Goal: Information Seeking & Learning: Learn about a topic

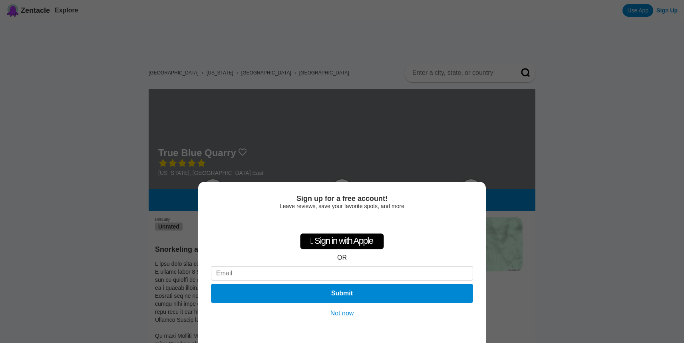
click at [337, 311] on button "Not now" at bounding box center [342, 313] width 28 height 8
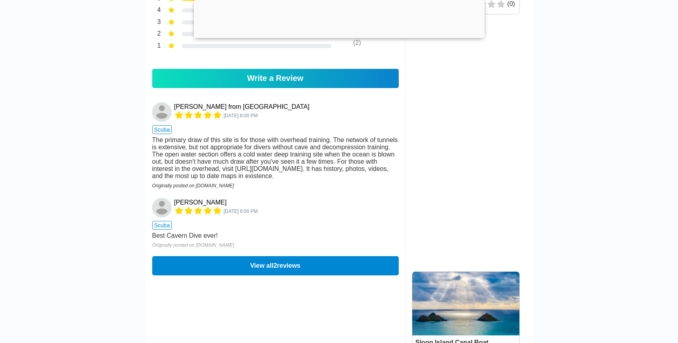
scroll to position [608, 0]
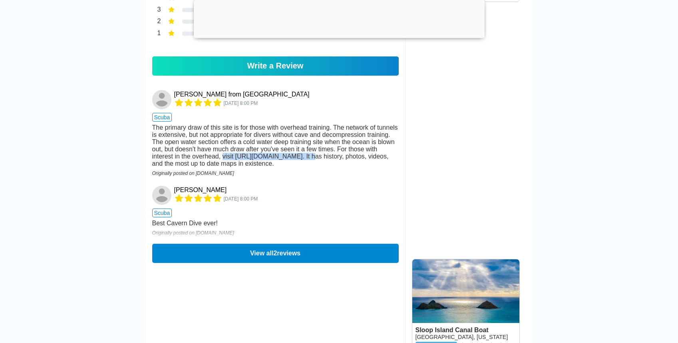
drag, startPoint x: 337, startPoint y: 164, endPoint x: 256, endPoint y: 162, distance: 81.2
click at [256, 162] on div "The primary draw of this site is for those with overhead training. The network …" at bounding box center [275, 145] width 247 height 43
copy div "visit http://esperanzamap.org."
click at [273, 261] on button "View all 2 reviews" at bounding box center [275, 252] width 247 height 19
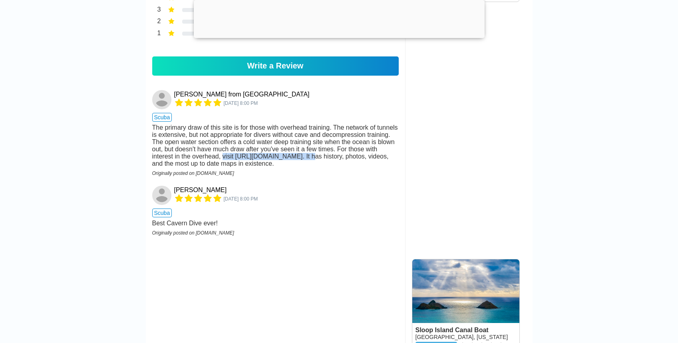
click at [300, 166] on div "The primary draw of this site is for those with overhead training. The network …" at bounding box center [275, 145] width 247 height 43
click at [278, 166] on div "The primary draw of this site is for those with overhead training. The network …" at bounding box center [275, 145] width 247 height 43
drag, startPoint x: 322, startPoint y: 167, endPoint x: 296, endPoint y: 179, distance: 29.0
click at [322, 167] on div "The primary draw of this site is for those with overhead training. The network …" at bounding box center [275, 145] width 247 height 43
click at [284, 181] on div "Matt from Waltham Jun 30, 2017, 8:00 PM scuba The primary draw of this site is …" at bounding box center [275, 133] width 247 height 96
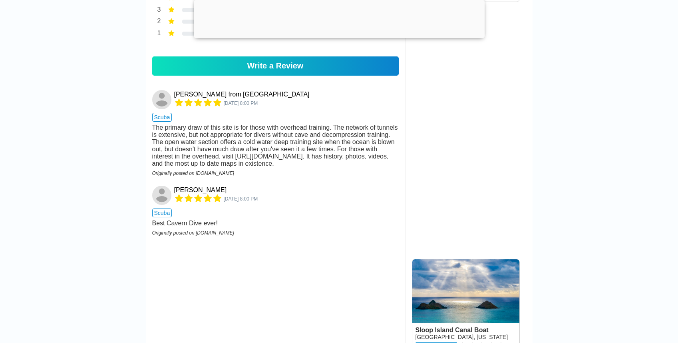
drag, startPoint x: 198, startPoint y: 174, endPoint x: 201, endPoint y: 169, distance: 5.4
click at [198, 167] on div "The primary draw of this site is for those with overhead training. The network …" at bounding box center [275, 145] width 247 height 43
click at [293, 162] on div "The primary draw of this site is for those with overhead training. The network …" at bounding box center [275, 145] width 247 height 43
click at [337, 165] on div "The primary draw of this site is for those with overhead training. The network …" at bounding box center [275, 145] width 247 height 43
drag, startPoint x: 342, startPoint y: 164, endPoint x: 256, endPoint y: 165, distance: 85.9
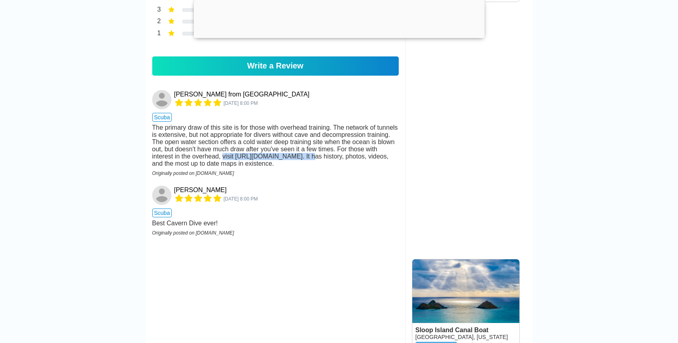
click at [256, 165] on div "The primary draw of this site is for those with overhead training. The network …" at bounding box center [275, 145] width 247 height 43
click at [318, 165] on div "The primary draw of this site is for those with overhead training. The network …" at bounding box center [275, 145] width 247 height 43
click at [152, 109] on img at bounding box center [161, 99] width 19 height 19
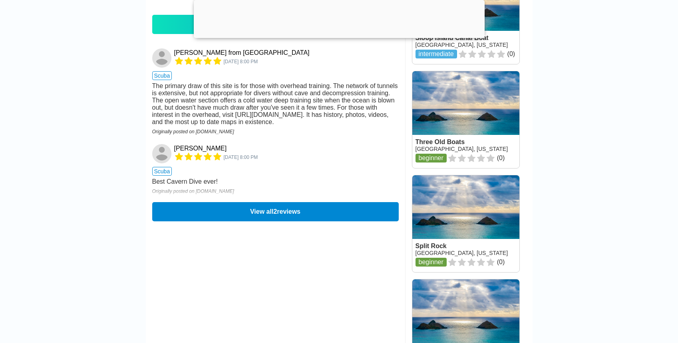
scroll to position [694, 0]
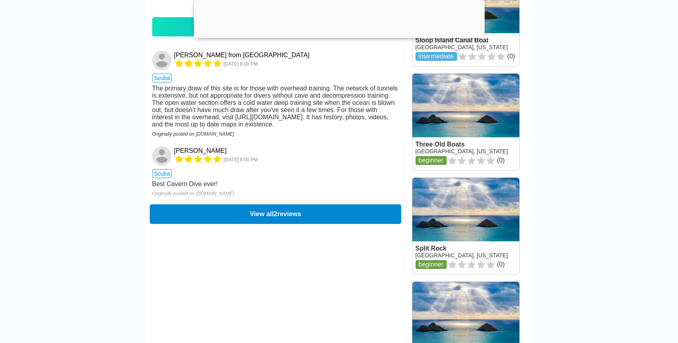
click at [201, 221] on button "View all 2 reviews" at bounding box center [274, 214] width 251 height 20
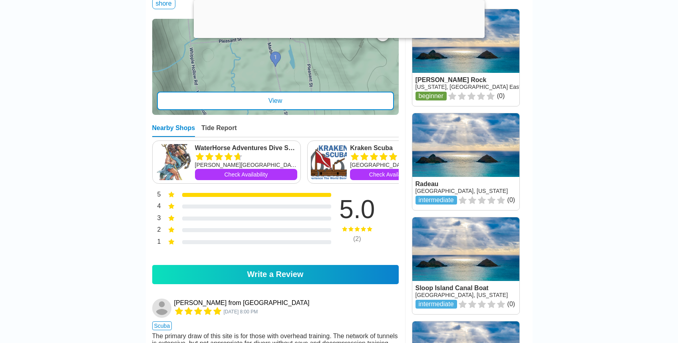
scroll to position [605, 0]
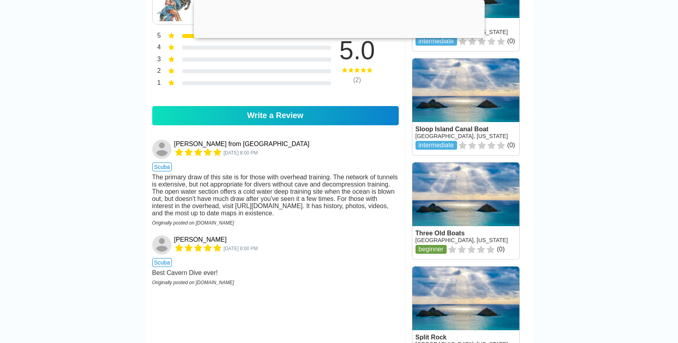
click at [291, 215] on div "The primary draw of this site is for those with overhead training. The network …" at bounding box center [275, 194] width 247 height 43
click at [265, 215] on div "The primary draw of this site is for those with overhead training. The network …" at bounding box center [275, 194] width 247 height 43
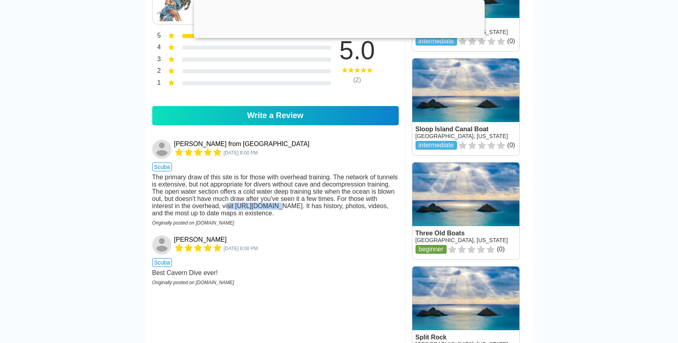
drag, startPoint x: 261, startPoint y: 211, endPoint x: 305, endPoint y: 212, distance: 44.4
click at [305, 212] on div "The primary draw of this site is for those with overhead training. The network …" at bounding box center [275, 194] width 247 height 43
drag, startPoint x: 325, startPoint y: 212, endPoint x: 330, endPoint y: 213, distance: 5.3
click at [325, 212] on div "The primary draw of this site is for those with overhead training. The network …" at bounding box center [275, 194] width 247 height 43
drag, startPoint x: 343, startPoint y: 214, endPoint x: 281, endPoint y: 215, distance: 61.6
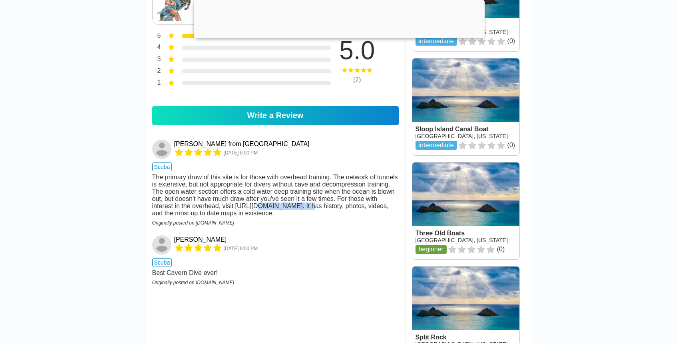
click at [286, 216] on div "The primary draw of this site is for those with overhead training. The network …" at bounding box center [275, 194] width 247 height 43
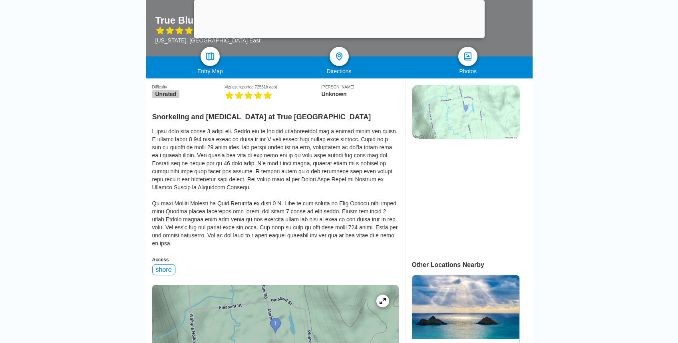
scroll to position [0, 0]
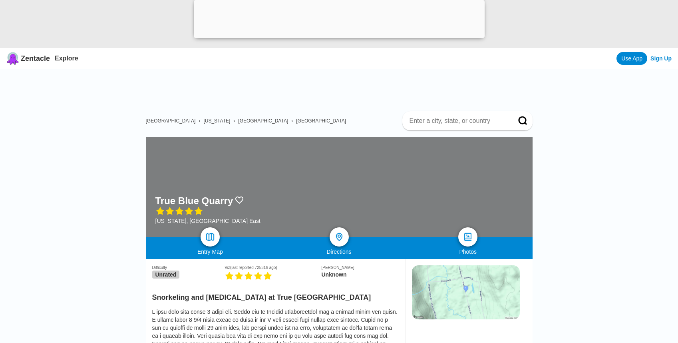
scroll to position [608, 0]
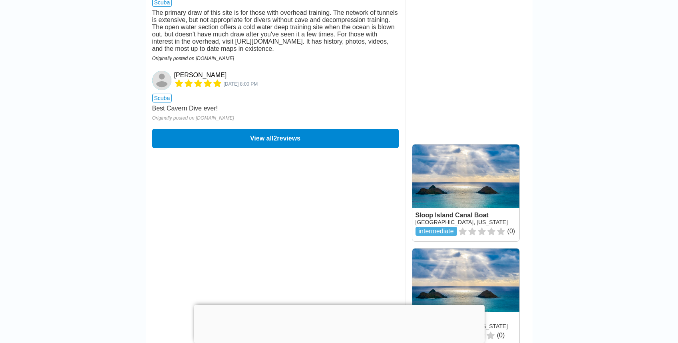
scroll to position [219, 0]
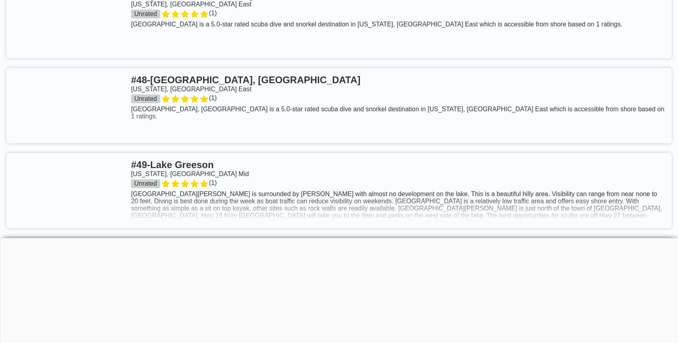
scroll to position [4986, 0]
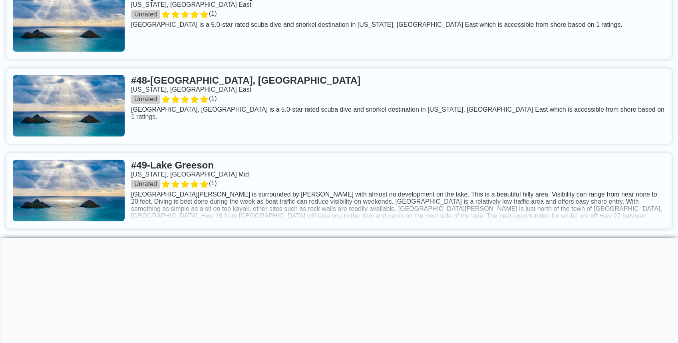
click at [236, 30] on link at bounding box center [339, 21] width 666 height 75
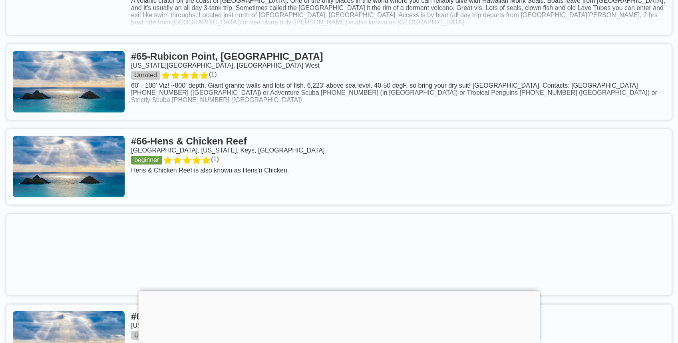
scroll to position [6717, 0]
